Goal: Task Accomplishment & Management: Use online tool/utility

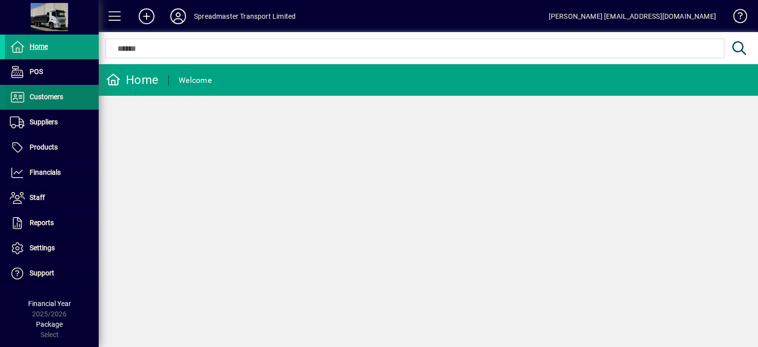
click at [42, 96] on span "Customers" at bounding box center [47, 97] width 34 height 8
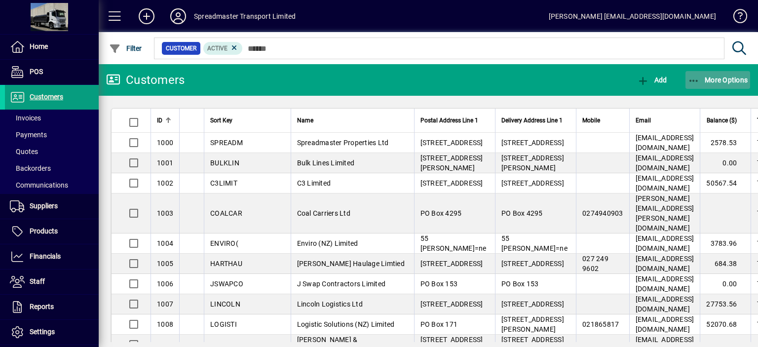
click at [716, 81] on span "More Options" at bounding box center [718, 80] width 60 height 8
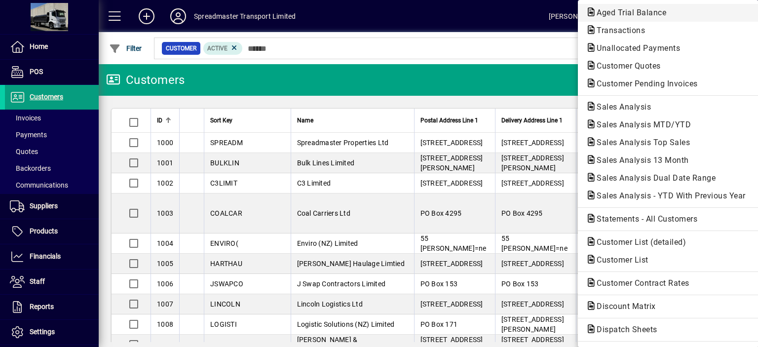
click at [611, 9] on span "Aged Trial Balance" at bounding box center [628, 12] width 85 height 9
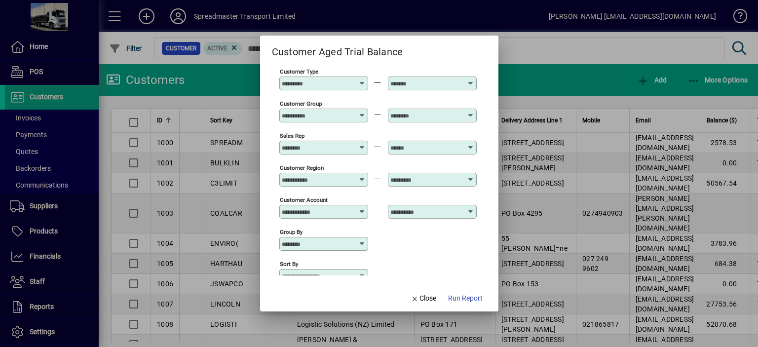
scroll to position [73, 0]
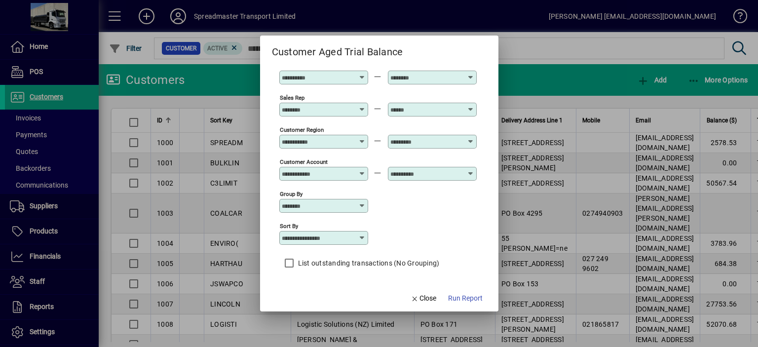
click at [361, 236] on icon at bounding box center [362, 238] width 8 height 8
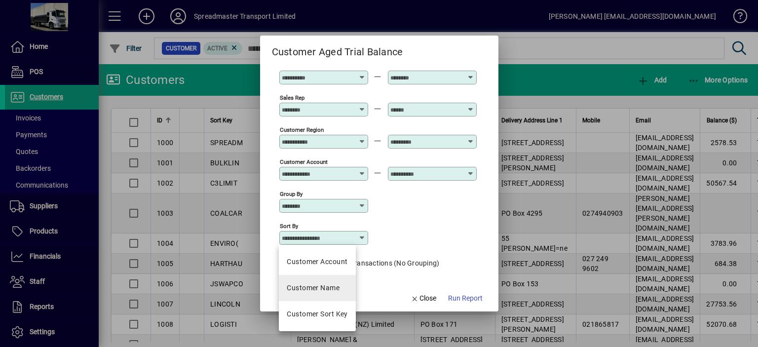
click at [325, 286] on div "Customer Name" at bounding box center [313, 288] width 53 height 10
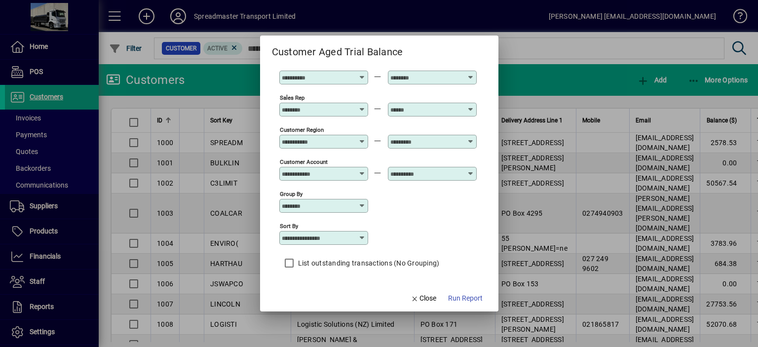
type input "**********"
click at [458, 298] on span "Run Report" at bounding box center [465, 298] width 35 height 10
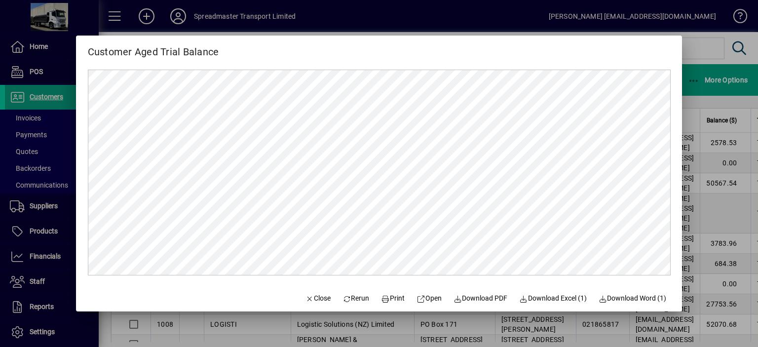
scroll to position [0, 0]
click at [310, 297] on span "Close" at bounding box center [318, 298] width 26 height 10
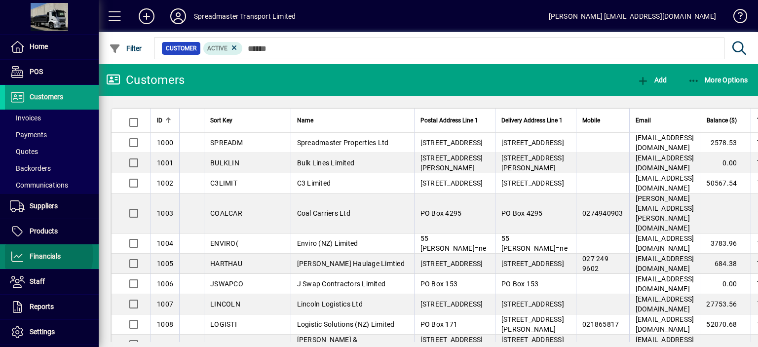
click at [41, 254] on span "Financials" at bounding box center [45, 256] width 31 height 8
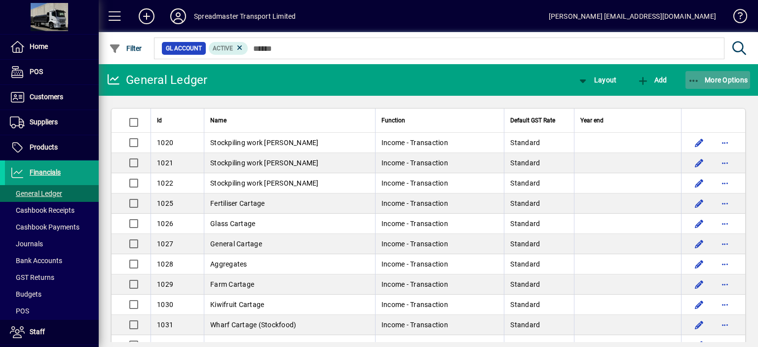
click at [710, 80] on span "More Options" at bounding box center [718, 80] width 60 height 8
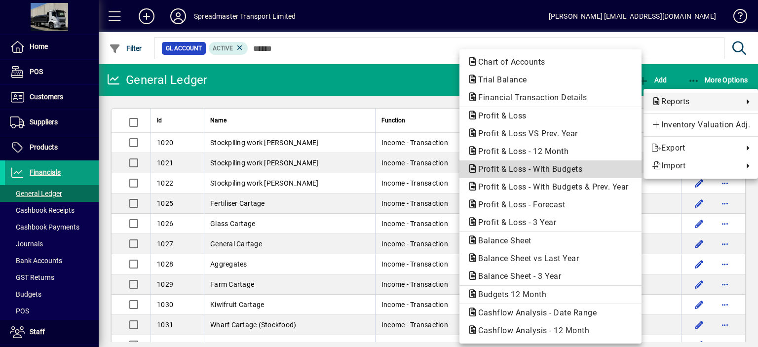
click at [543, 171] on span "Profit & Loss - With Budgets" at bounding box center [527, 168] width 120 height 9
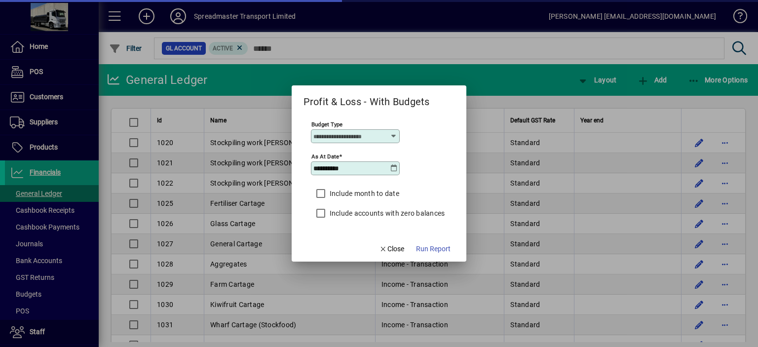
type input "****"
click at [394, 170] on icon at bounding box center [394, 168] width 8 height 8
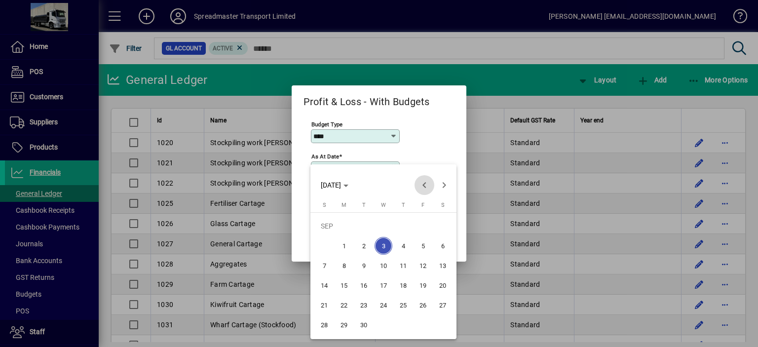
click at [423, 189] on span "Previous month" at bounding box center [424, 185] width 20 height 20
click at [327, 326] on span "31" at bounding box center [324, 325] width 18 height 18
type input "**********"
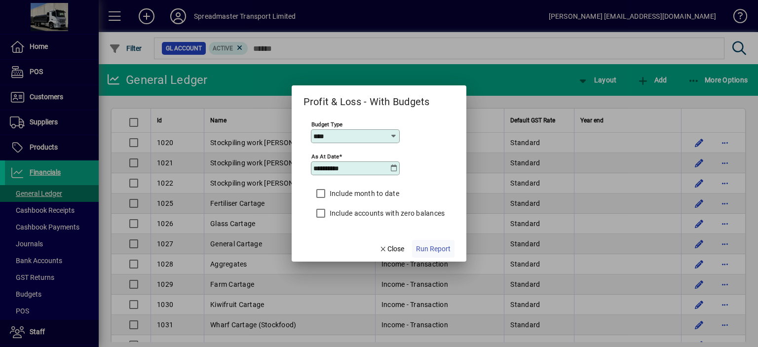
click at [445, 247] on span "Run Report" at bounding box center [433, 249] width 35 height 10
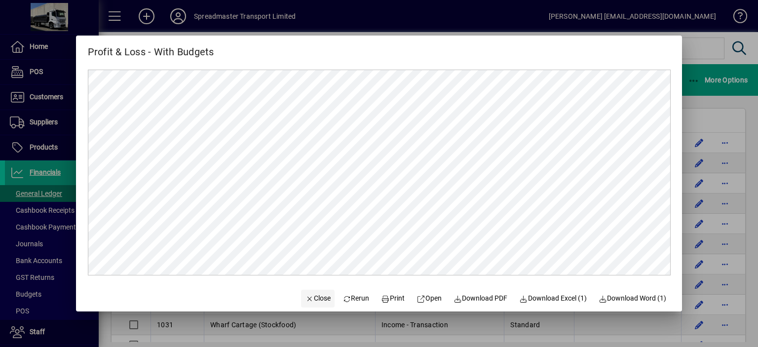
click at [312, 296] on span "Close" at bounding box center [318, 298] width 26 height 10
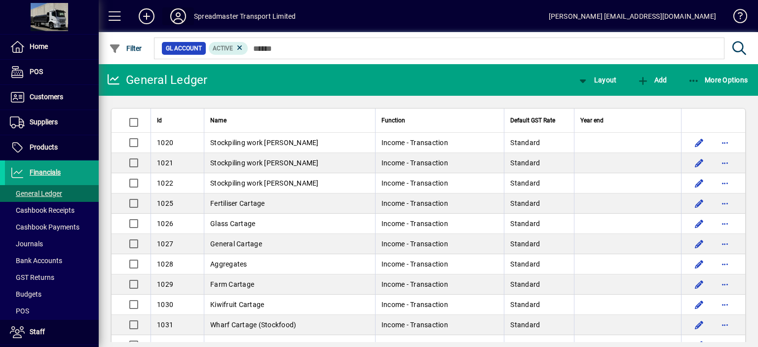
click at [179, 18] on icon at bounding box center [178, 16] width 20 height 16
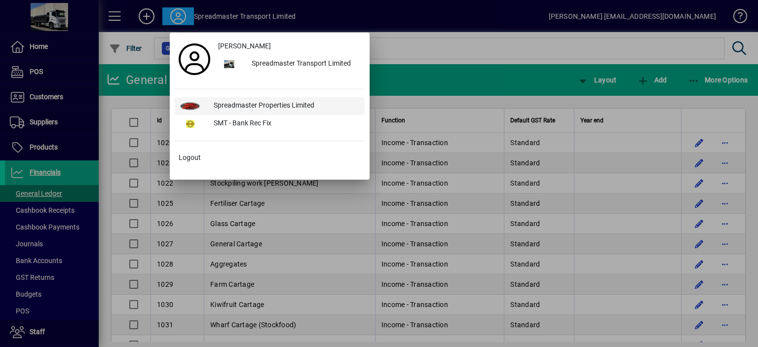
click at [261, 105] on div "Spreadmaster Properties Limited" at bounding box center [285, 106] width 159 height 18
